Goal: Task Accomplishment & Management: Use online tool/utility

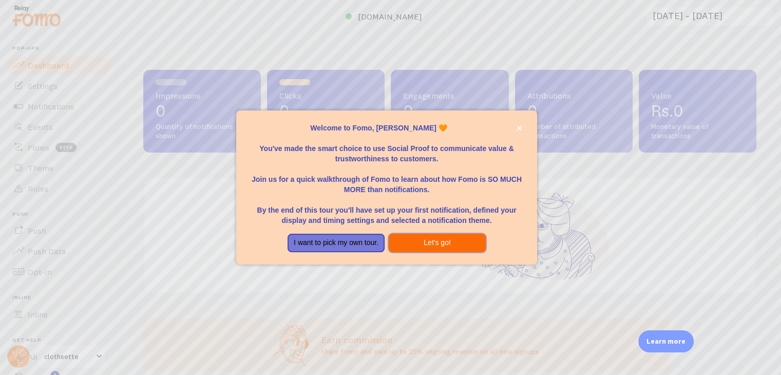
click at [409, 235] on button "Let's go!" at bounding box center [437, 243] width 97 height 18
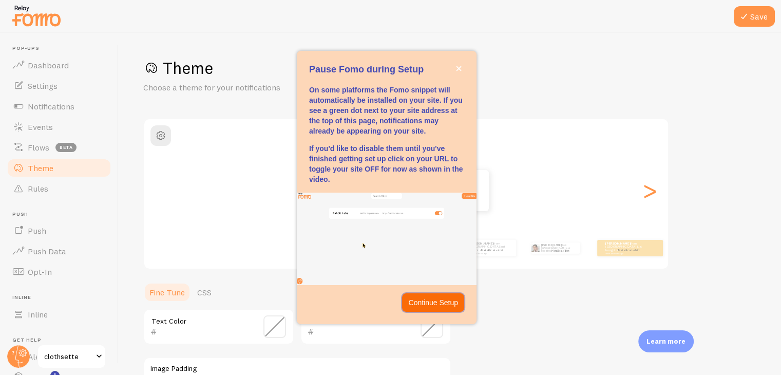
click at [433, 303] on p "Continue Setup" at bounding box center [433, 302] width 50 height 10
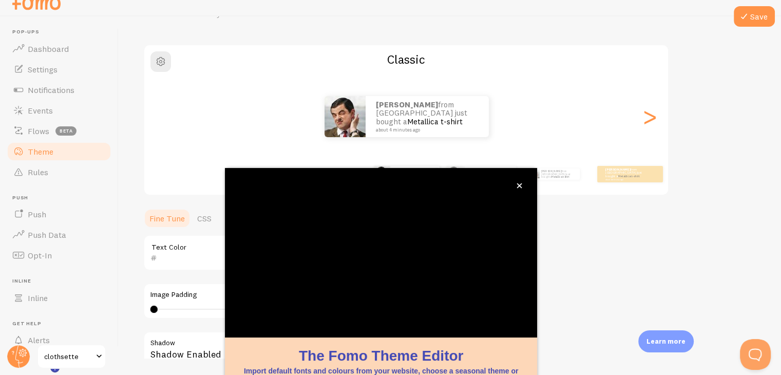
scroll to position [88, 0]
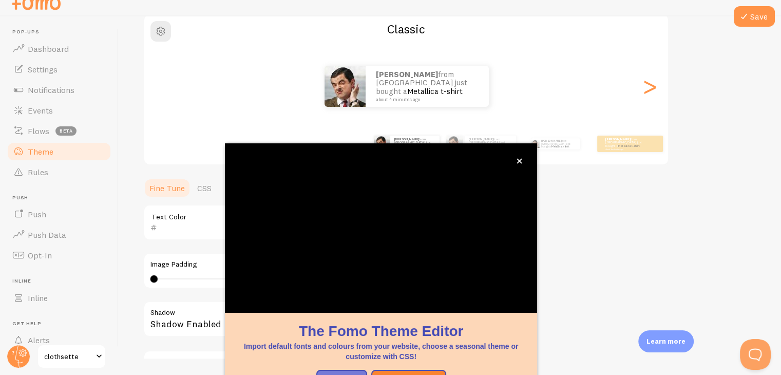
click at [571, 232] on div "Theme Choose a theme for your notifications Classic Vedika from India just boug…" at bounding box center [449, 196] width 613 height 487
click at [519, 159] on icon "close," at bounding box center [519, 161] width 6 height 6
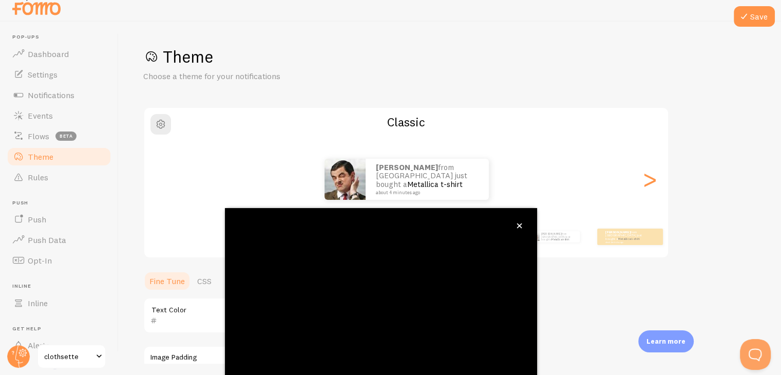
scroll to position [16, 0]
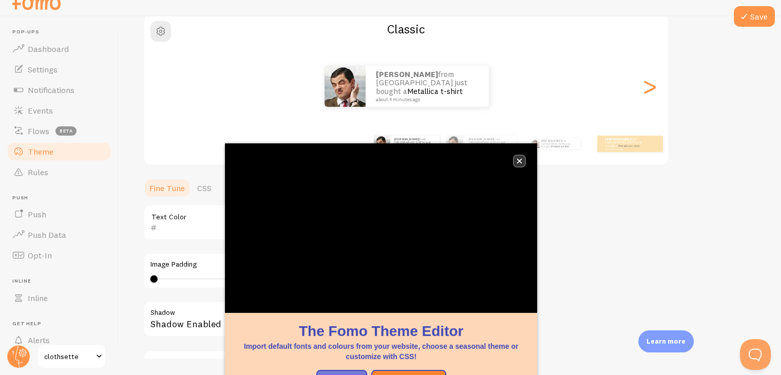
click at [516, 160] on icon "close," at bounding box center [519, 161] width 6 height 6
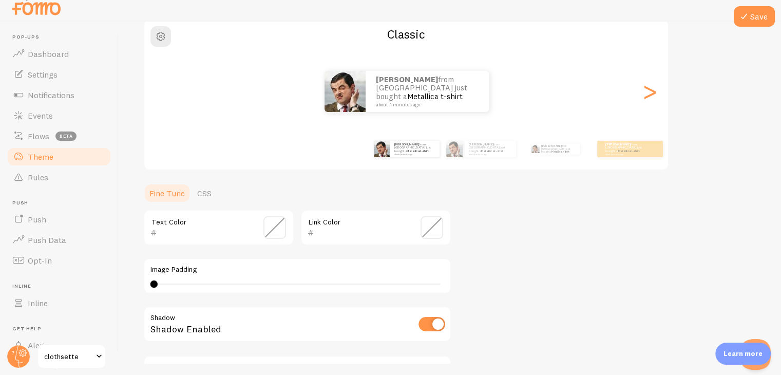
scroll to position [11, 0]
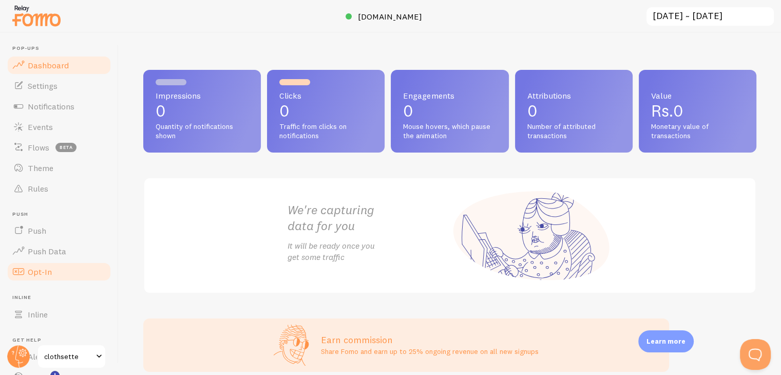
scroll to position [70, 0]
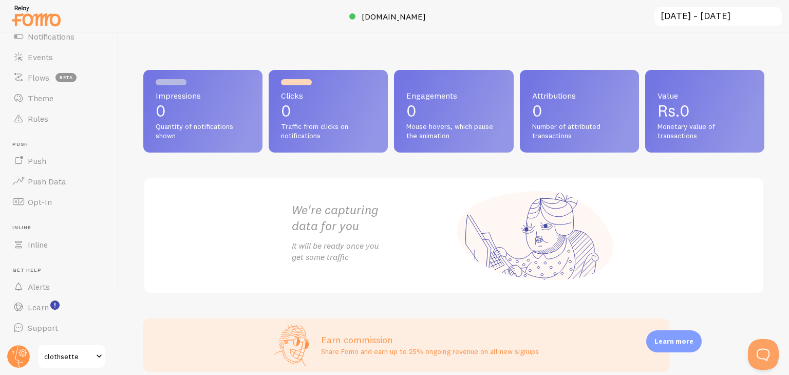
click at [99, 356] on span at bounding box center [99, 356] width 12 height 12
